Goal: Task Accomplishment & Management: Use online tool/utility

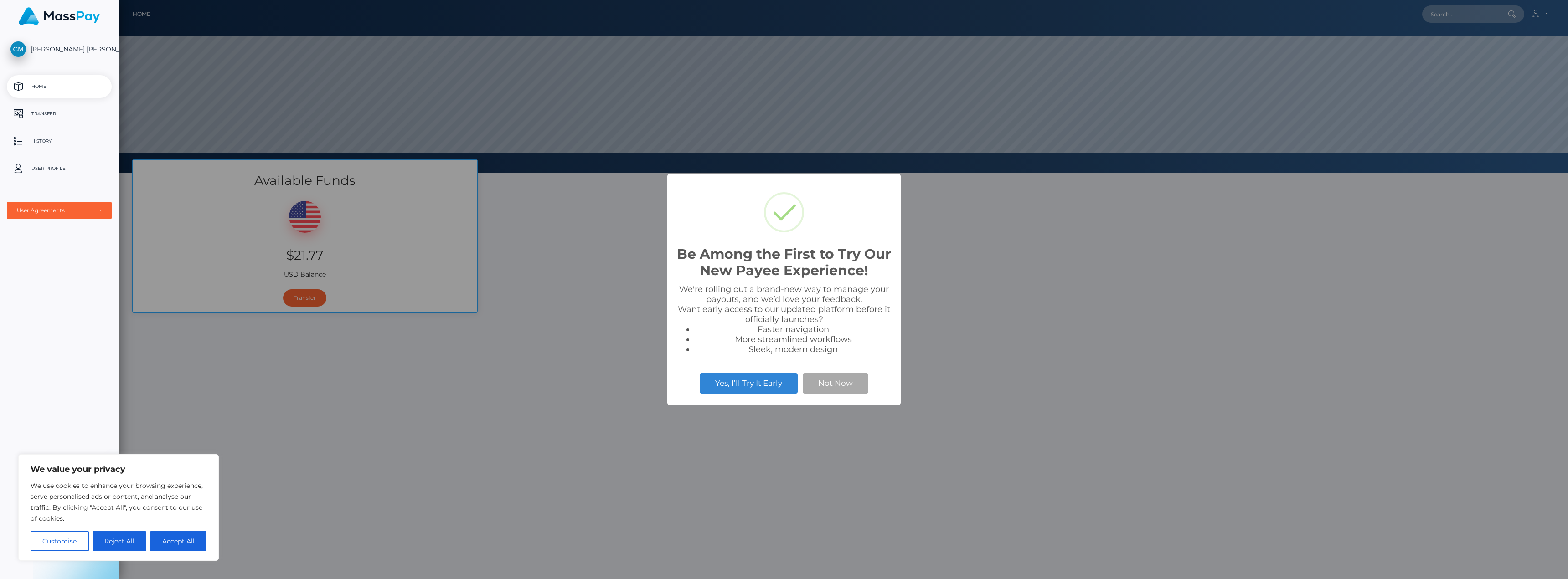
scroll to position [173, 1449]
click at [817, 383] on button "Not Now" at bounding box center [835, 383] width 65 height 20
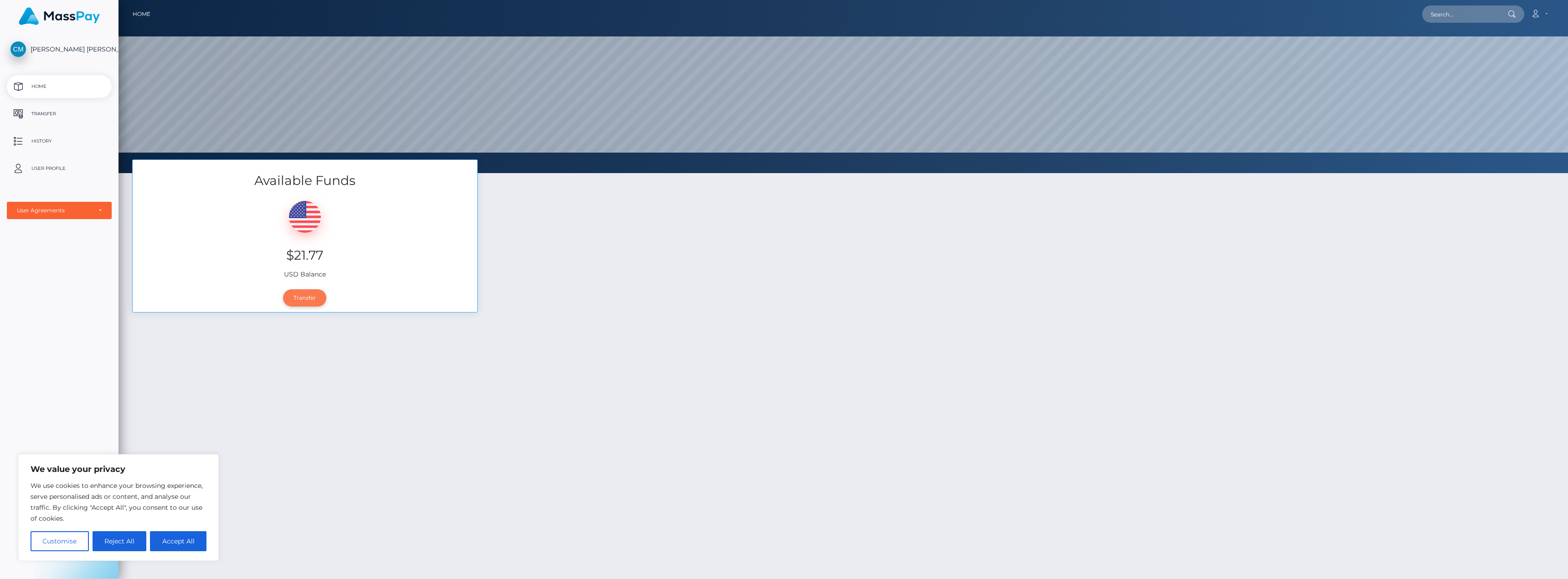
click at [306, 297] on link "Transfer" at bounding box center [304, 298] width 43 height 18
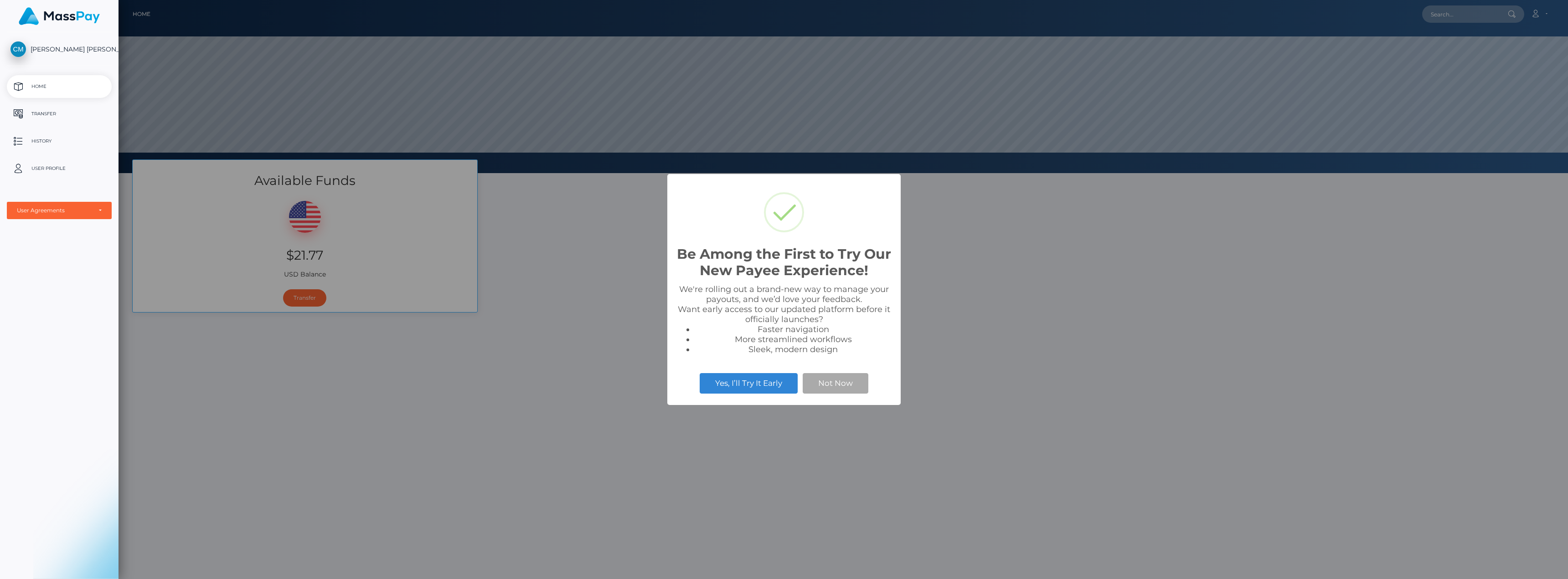
scroll to position [173, 1449]
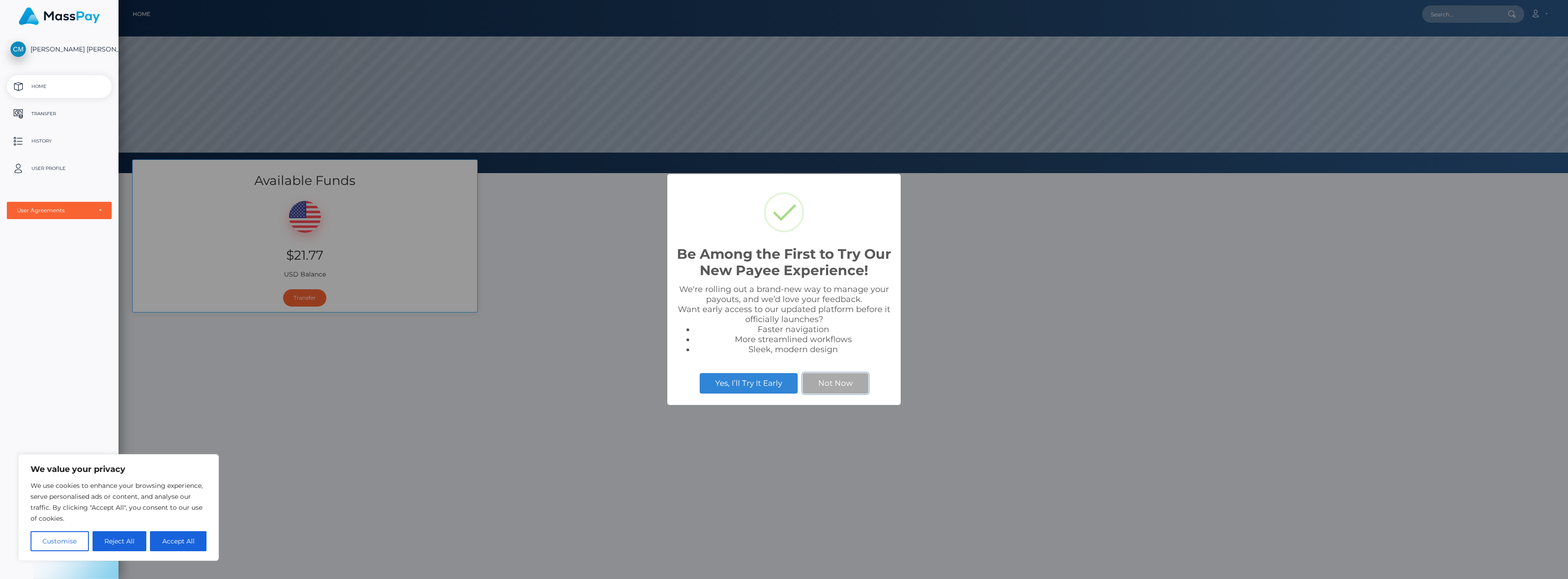
click at [854, 387] on button "Not Now" at bounding box center [835, 383] width 65 height 20
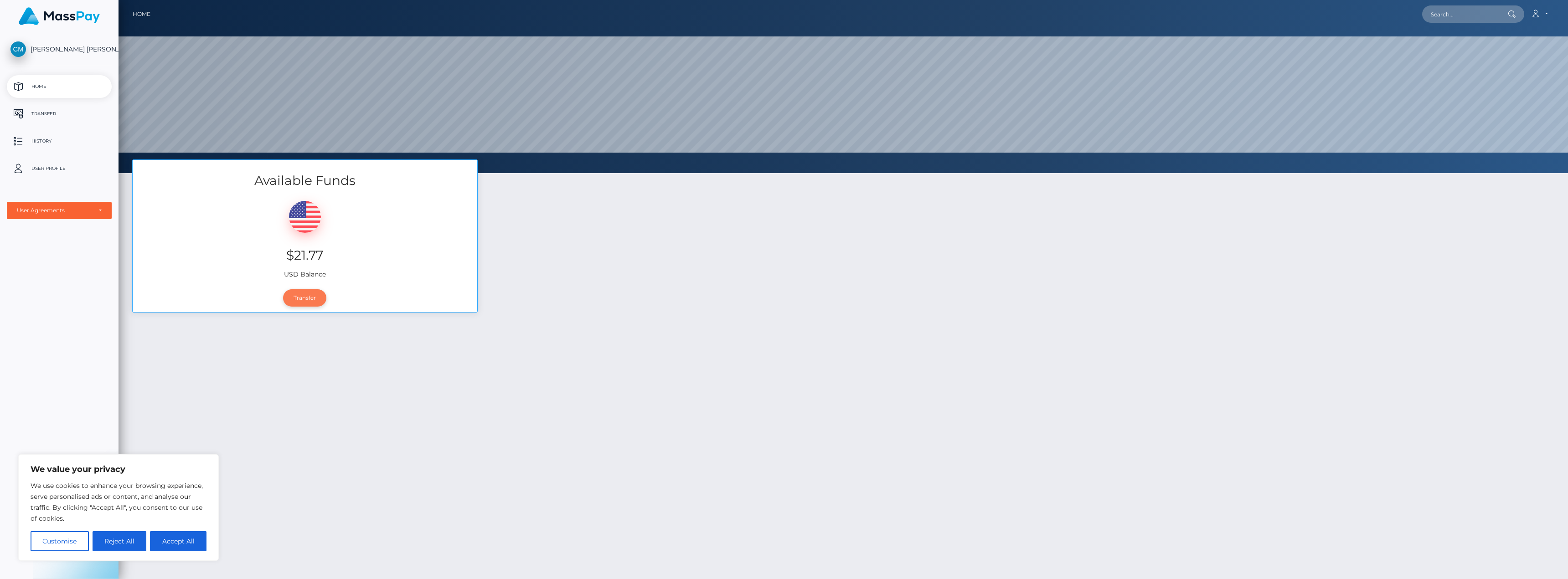
click at [308, 300] on link "Transfer" at bounding box center [304, 298] width 43 height 18
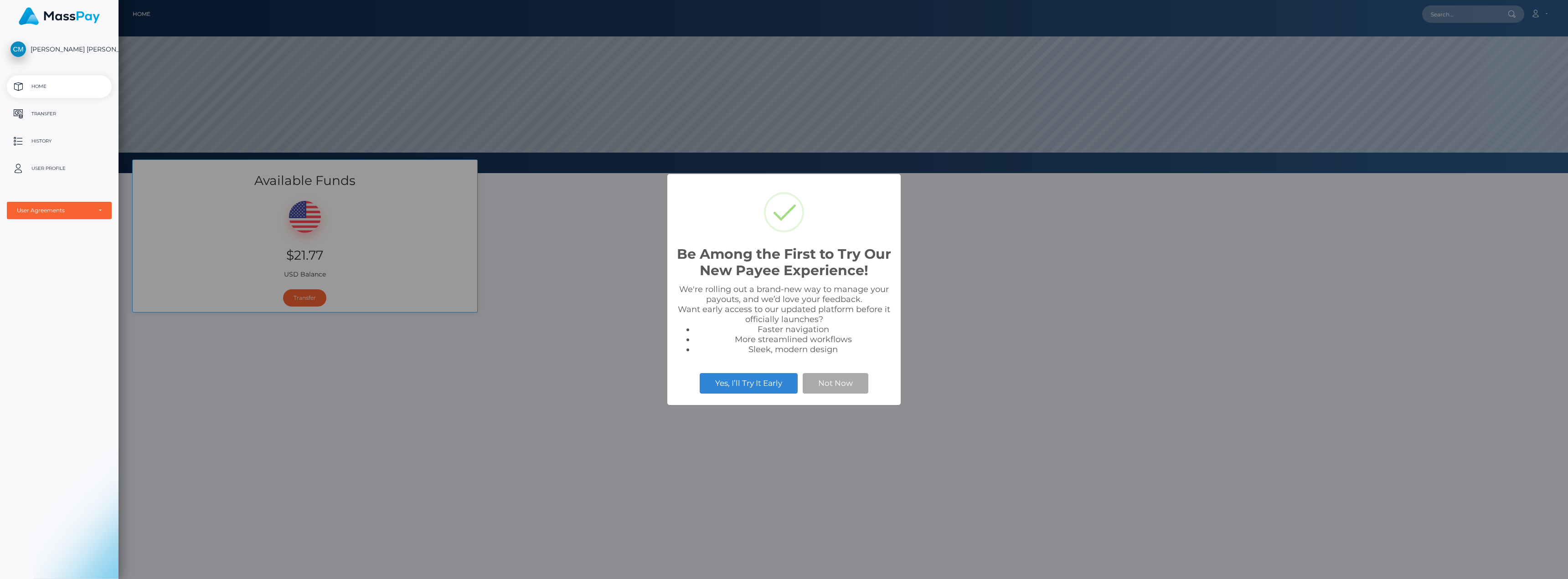
scroll to position [173, 1449]
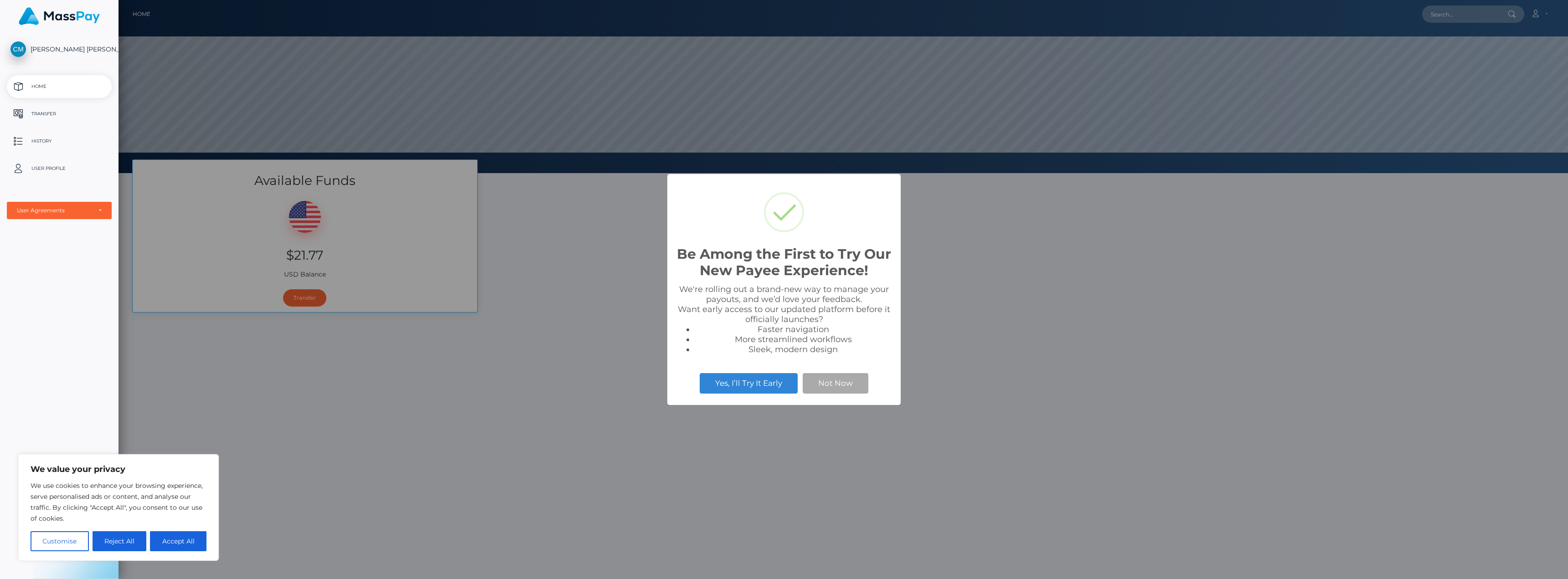
click at [492, 352] on div "Be Among the First to Try Our New Payee Experience! × We're rolling out a brand…" at bounding box center [784, 290] width 1568 height 579
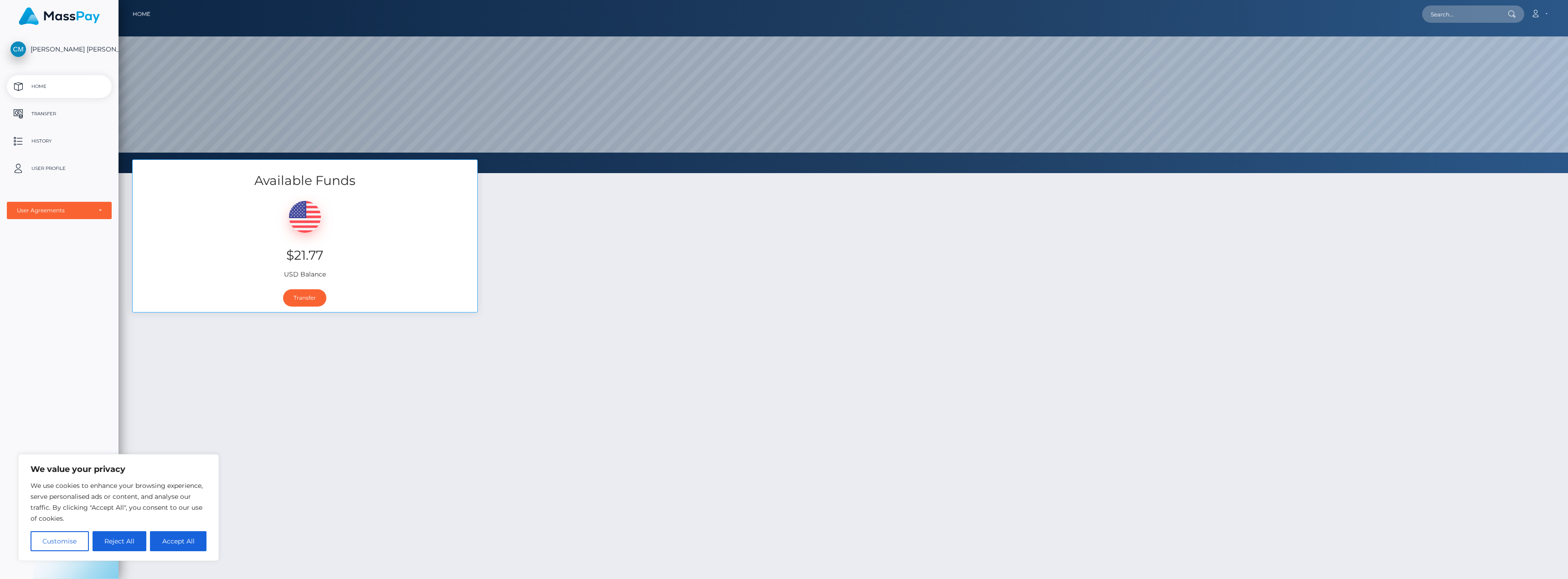
click at [134, 545] on button "Reject All" at bounding box center [120, 541] width 54 height 20
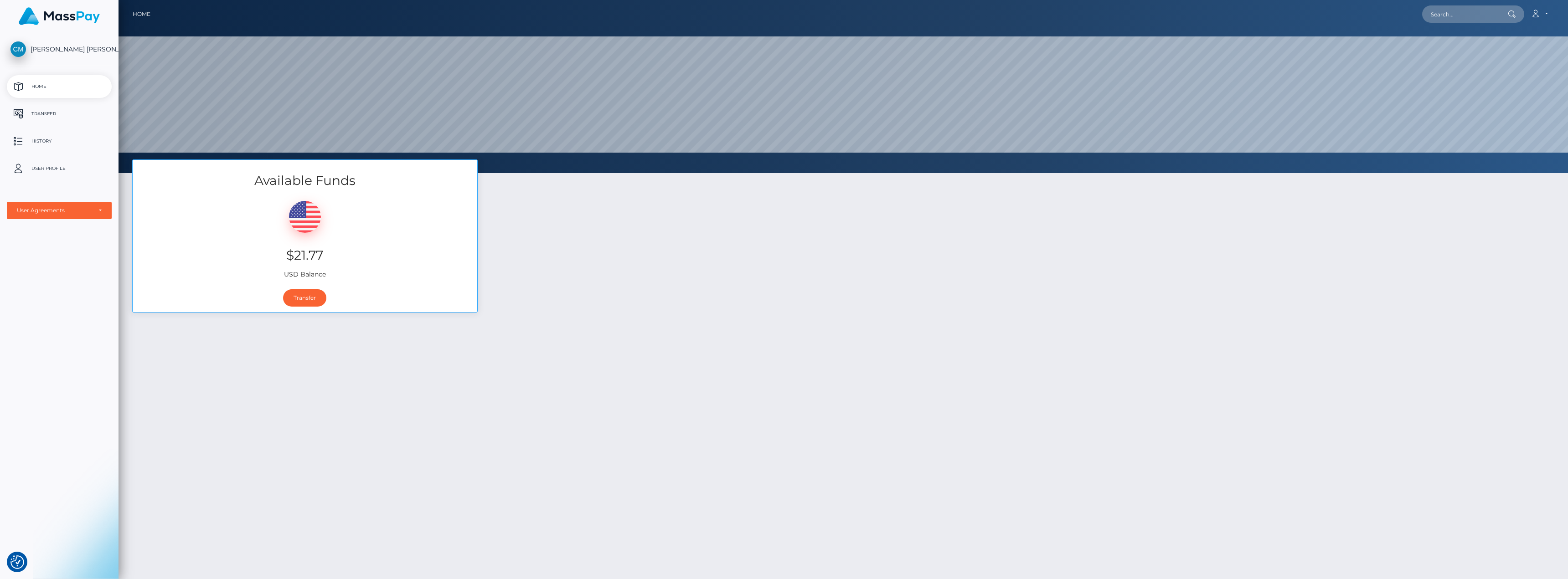
drag, startPoint x: 1089, startPoint y: 0, endPoint x: 801, endPoint y: 198, distance: 349.5
click at [801, 198] on div "Available Funds $21.77 USD Balance Transfer" at bounding box center [842, 241] width 1435 height 162
click at [309, 303] on link "Transfer" at bounding box center [304, 298] width 43 height 18
